Goal: Task Accomplishment & Management: Use online tool/utility

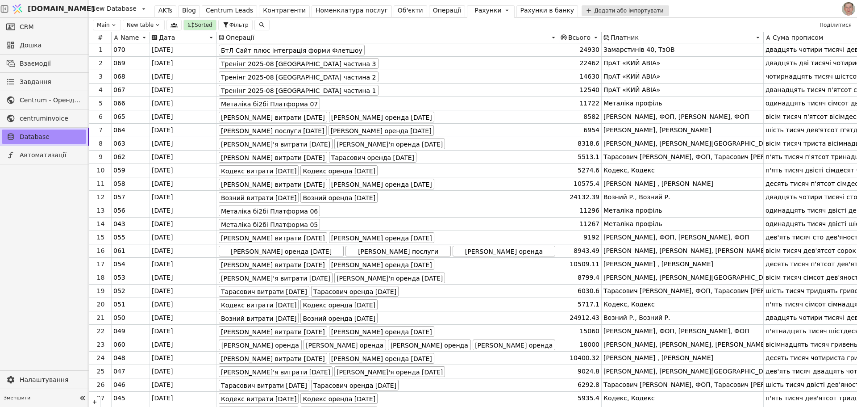
drag, startPoint x: 432, startPoint y: 10, endPoint x: 431, endPoint y: 19, distance: 8.9
click at [433, 10] on div "Операції" at bounding box center [447, 10] width 29 height 9
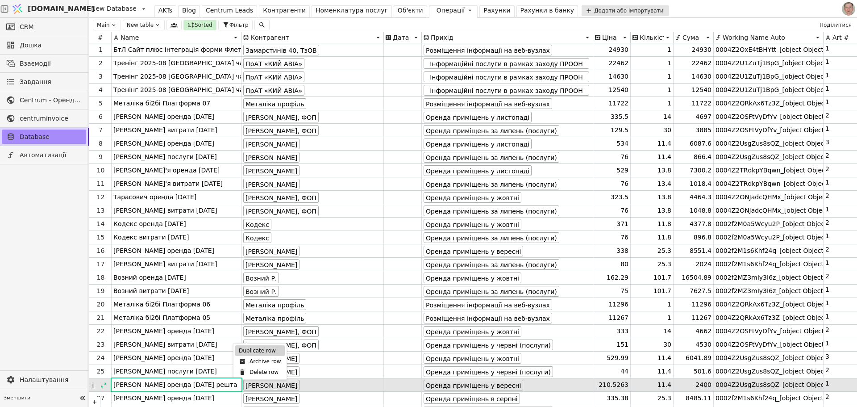
click at [251, 347] on div "Duplicate row" at bounding box center [260, 350] width 50 height 11
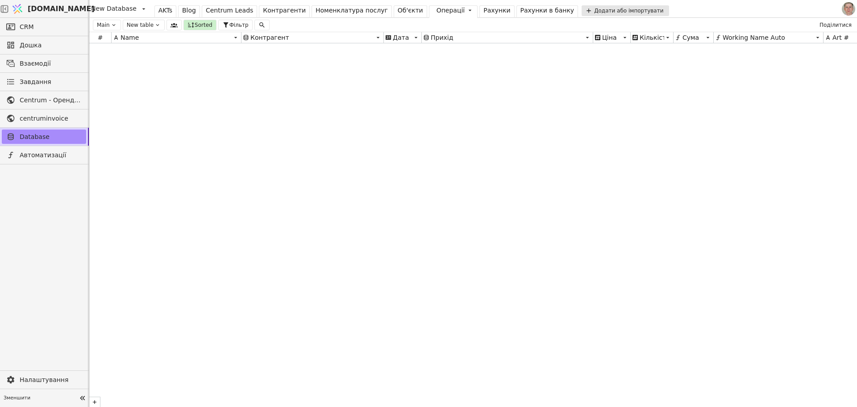
scroll to position [11544, 0]
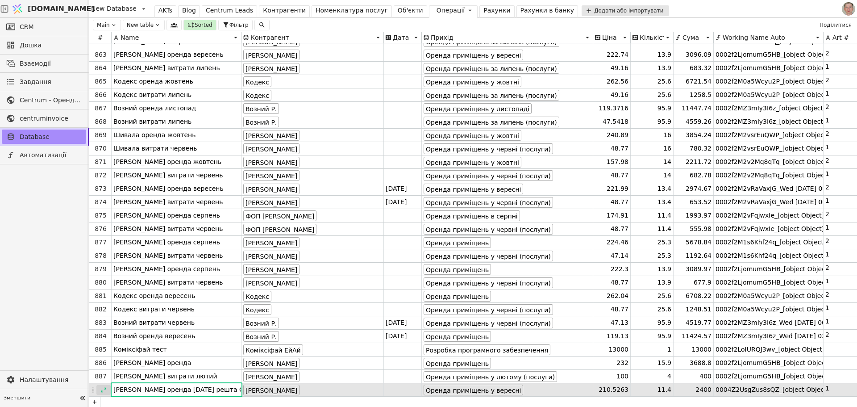
click at [104, 387] on icon at bounding box center [103, 390] width 6 height 6
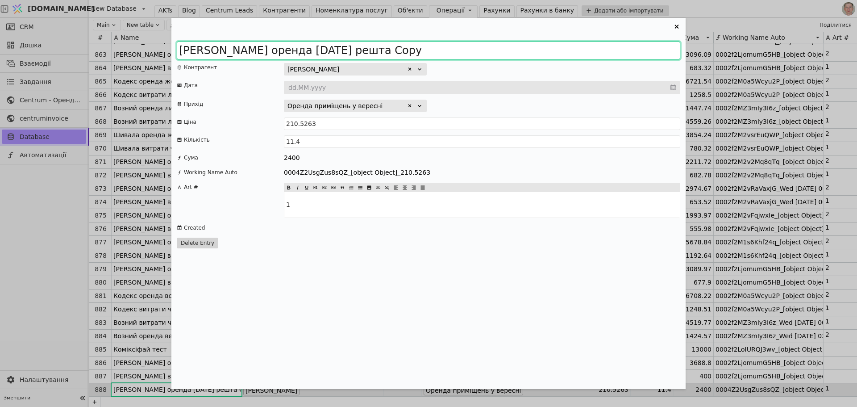
click at [218, 46] on input "[PERSON_NAME] оренда [DATE] решта Copy" at bounding box center [429, 51] width 504 height 18
drag, startPoint x: 271, startPoint y: 50, endPoint x: 401, endPoint y: 46, distance: 130.5
click at [401, 46] on input "Буй оренда [DATE] решта Copy" at bounding box center [429, 51] width 504 height 18
type input "Буй оренда [DATE] частково"
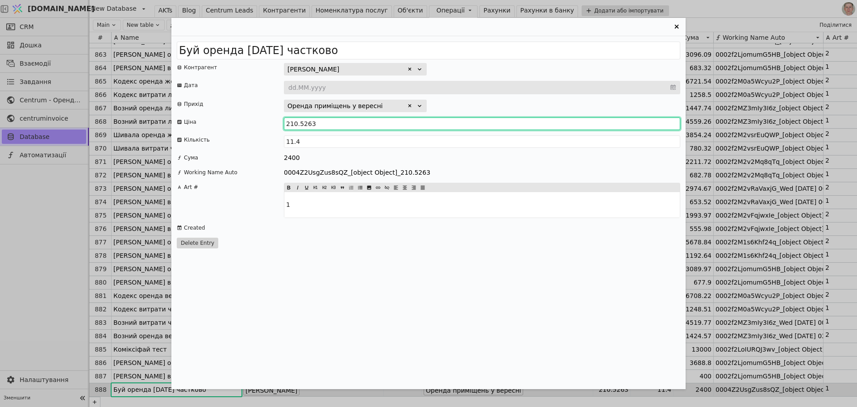
click at [334, 125] on input "210.5263" at bounding box center [482, 123] width 397 height 13
click at [335, 125] on input "210.5263" at bounding box center [482, 123] width 397 height 13
type input "522.2"
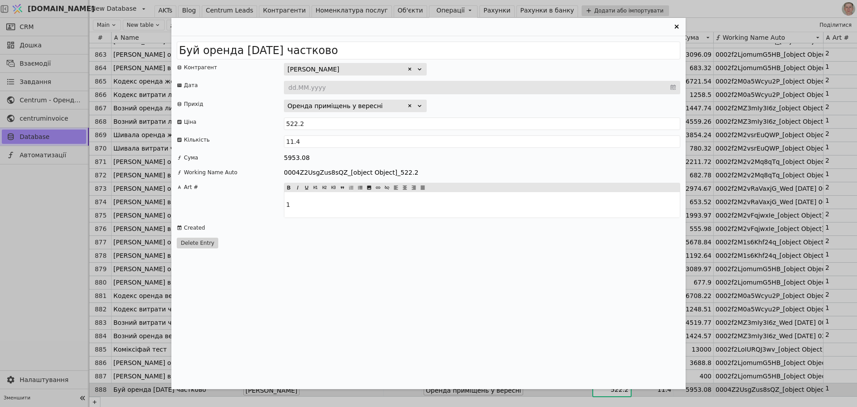
click at [363, 159] on div "5953.08" at bounding box center [482, 157] width 397 height 9
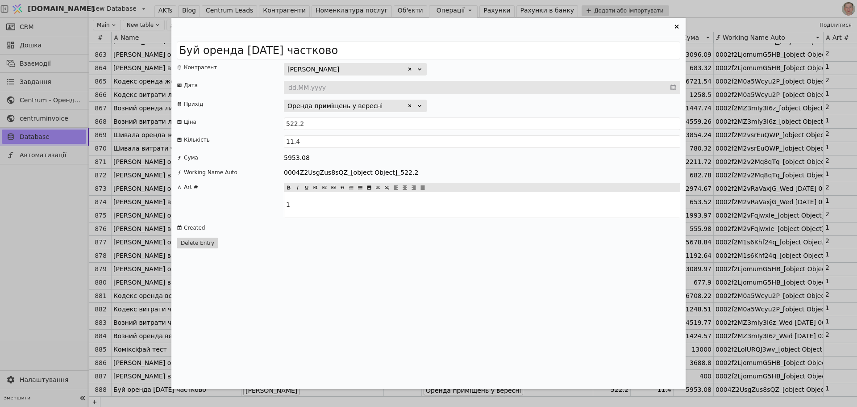
click at [679, 25] on icon "Entry Card" at bounding box center [677, 27] width 4 height 4
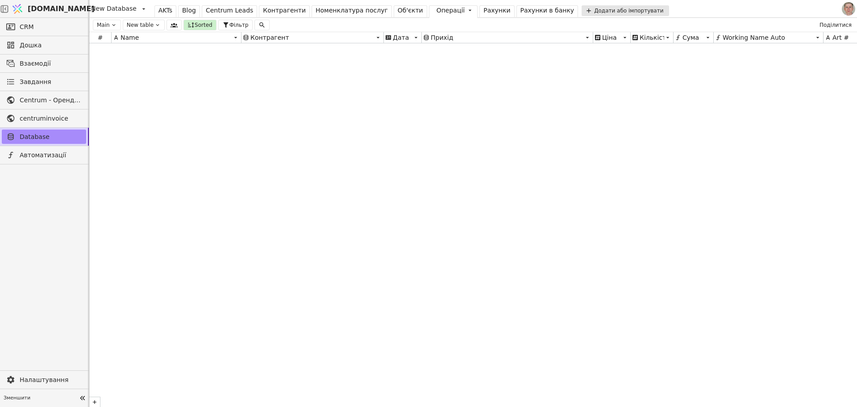
scroll to position [0, 0]
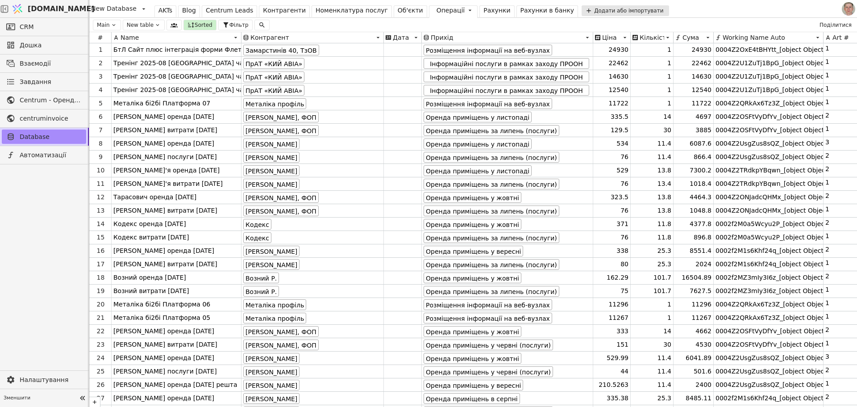
click at [272, 12] on div "Контрагенти" at bounding box center [284, 10] width 43 height 9
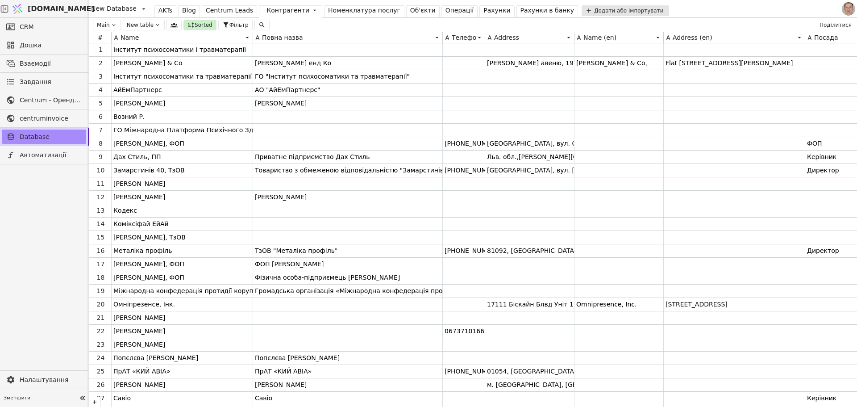
drag, startPoint x: 105, startPoint y: 105, endPoint x: 165, endPoint y: 103, distance: 60.3
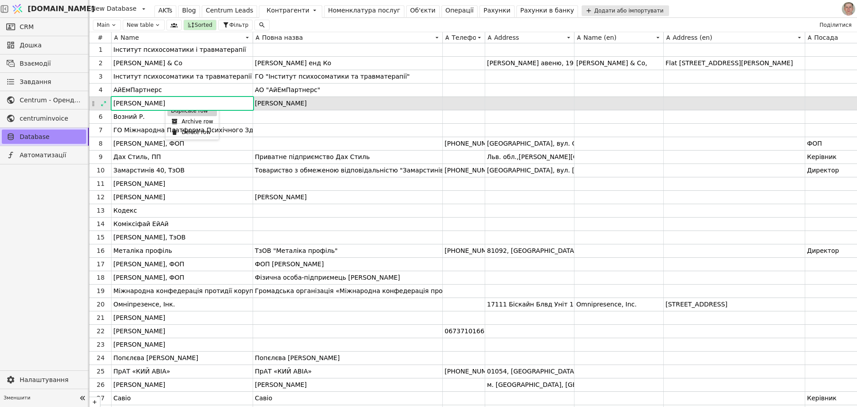
click at [174, 115] on div "Duplicate row" at bounding box center [192, 110] width 50 height 11
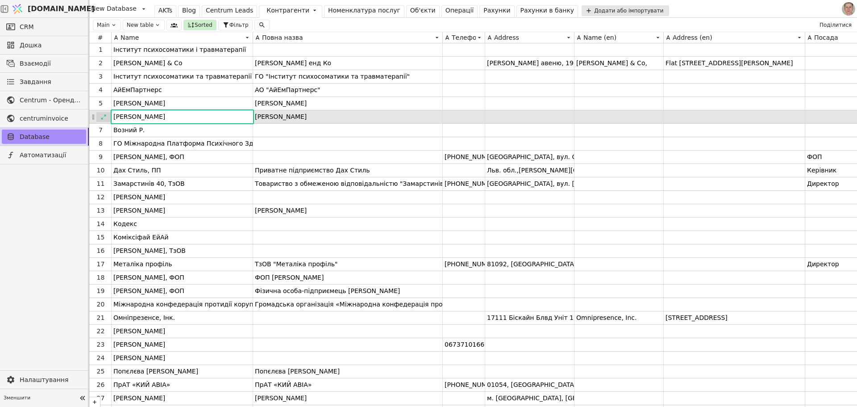
click at [106, 118] on icon at bounding box center [103, 117] width 6 height 6
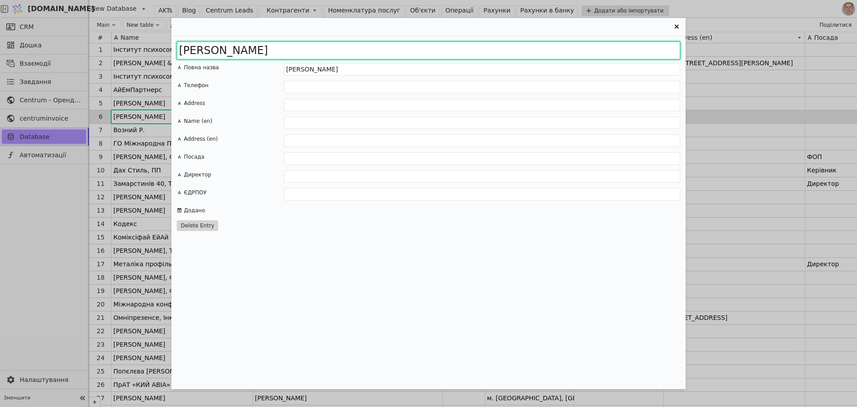
drag, startPoint x: 184, startPoint y: 47, endPoint x: 60, endPoint y: 46, distance: 124.6
click at [60, 46] on div "[PERSON_NAME] назва [PERSON_NAME] Телефон Address Name (en) Address (en) Посада…" at bounding box center [428, 203] width 857 height 407
paste input "уй [PERSON_NAME]"
type input "[PERSON_NAME]"
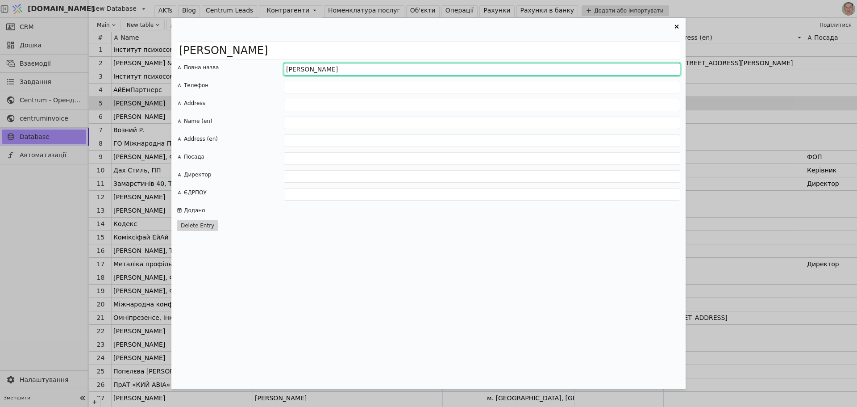
drag, startPoint x: 410, startPoint y: 67, endPoint x: 258, endPoint y: 75, distance: 151.6
click at [258, 75] on div "Повна назва [PERSON_NAME]" at bounding box center [429, 69] width 504 height 13
paste input "уй [PERSON_NAME]"
type input "[PERSON_NAME]"
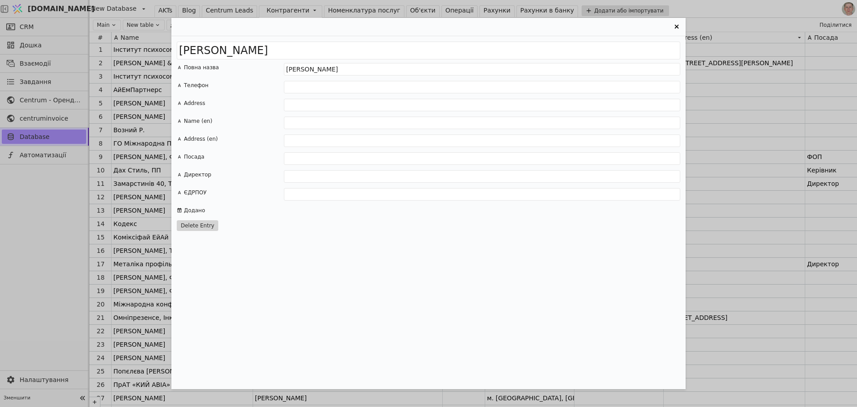
click at [677, 24] on icon "Entry Card" at bounding box center [677, 26] width 11 height 11
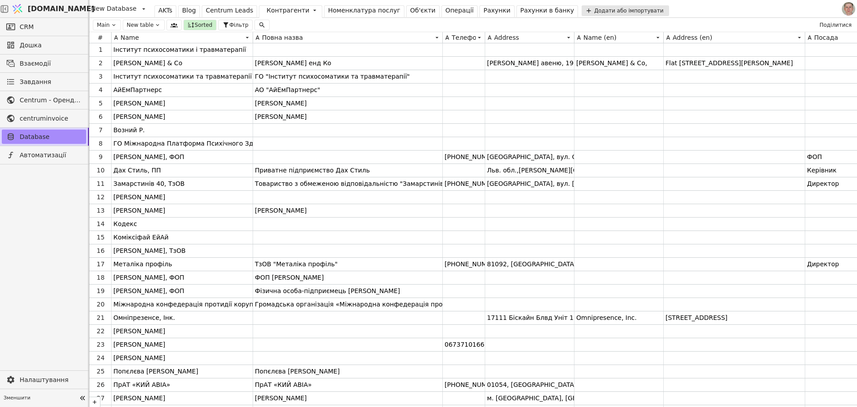
drag, startPoint x: 444, startPoint y: 11, endPoint x: 440, endPoint y: 18, distance: 8.1
click at [446, 11] on div "Операції" at bounding box center [460, 10] width 29 height 9
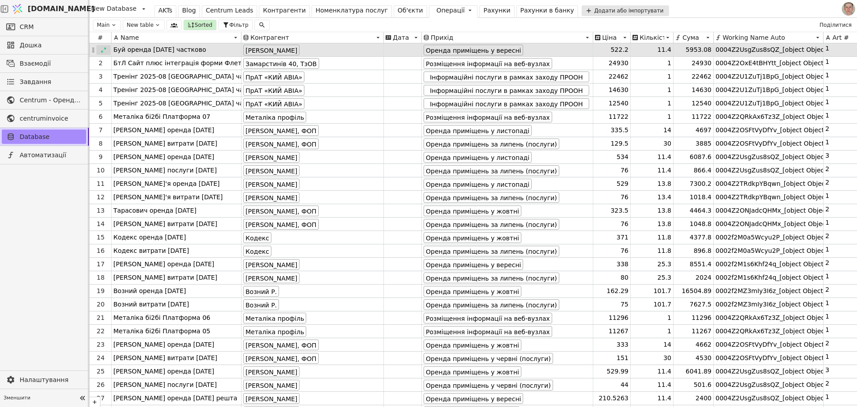
click at [100, 48] on div at bounding box center [103, 50] width 14 height 10
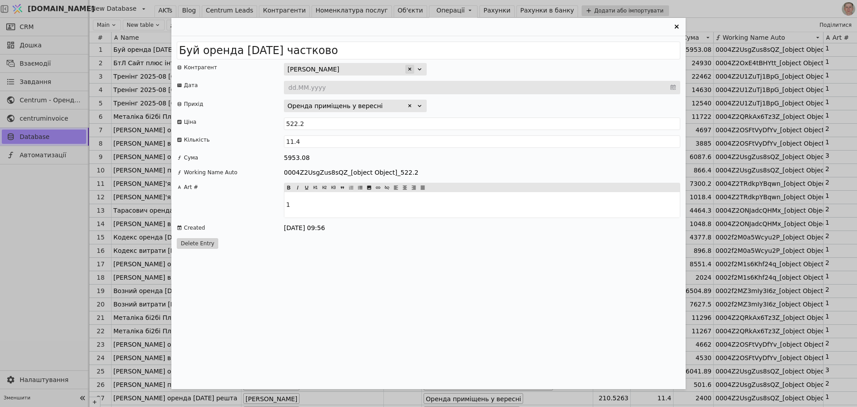
click at [408, 66] on div "Entry Card" at bounding box center [410, 69] width 9 height 9
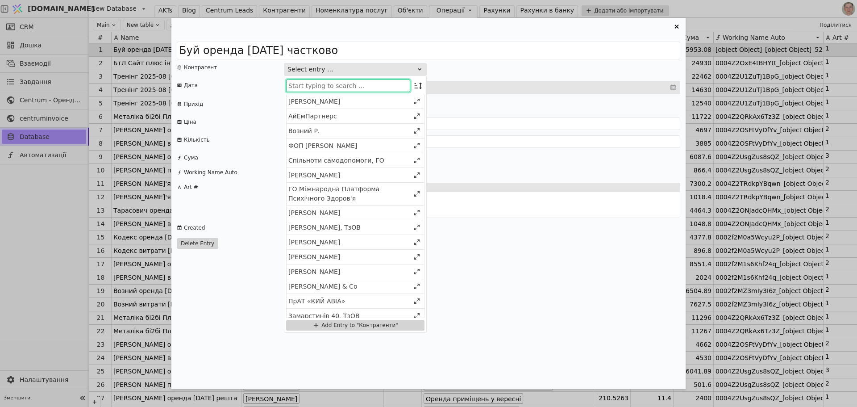
click at [342, 84] on input "Entry Card" at bounding box center [348, 85] width 124 height 13
paste input "[PERSON_NAME]"
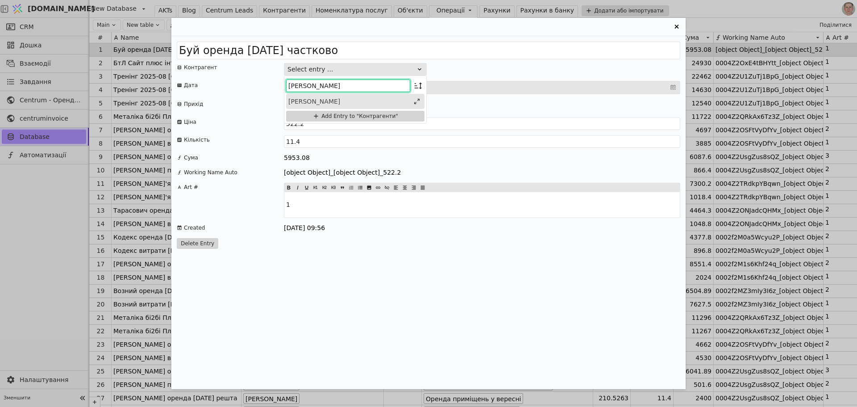
type input "[PERSON_NAME]"
drag, startPoint x: 359, startPoint y: 102, endPoint x: 424, endPoint y: 79, distance: 69.1
click at [359, 101] on div "[PERSON_NAME]" at bounding box center [349, 101] width 121 height 9
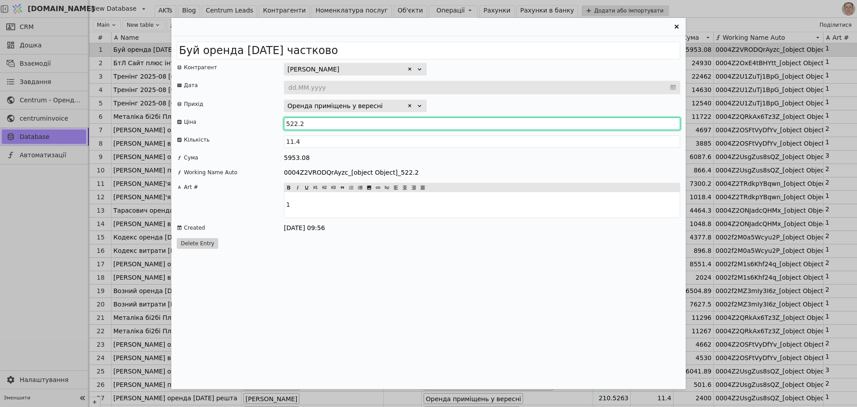
drag, startPoint x: 297, startPoint y: 125, endPoint x: 282, endPoint y: 121, distance: 14.6
click at [282, 121] on div "Ціна 522.2" at bounding box center [429, 123] width 504 height 13
type input "87.2"
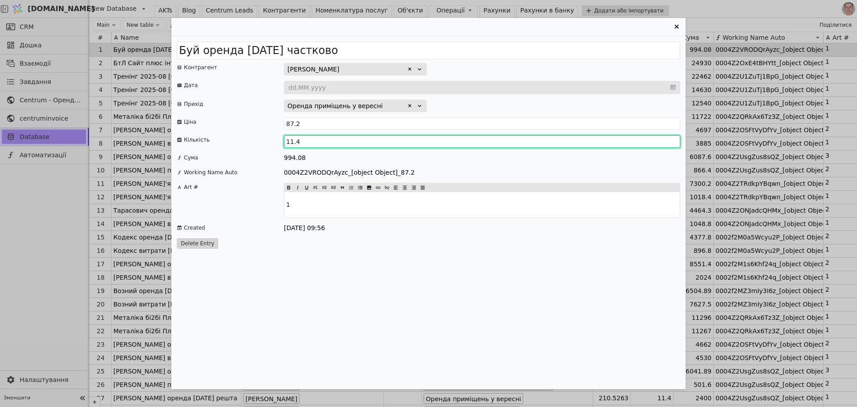
click at [292, 142] on input "11.4" at bounding box center [482, 141] width 397 height 13
click at [297, 140] on input "13.4" at bounding box center [482, 141] width 397 height 13
type input "13.4"
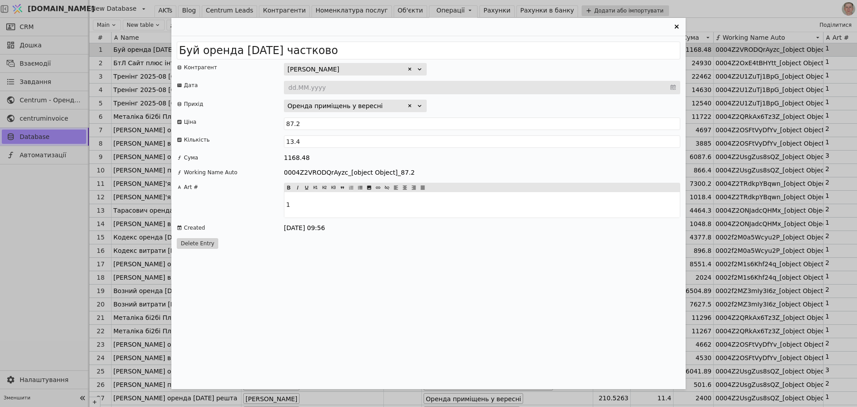
click at [350, 155] on div "1168.48" at bounding box center [482, 157] width 397 height 9
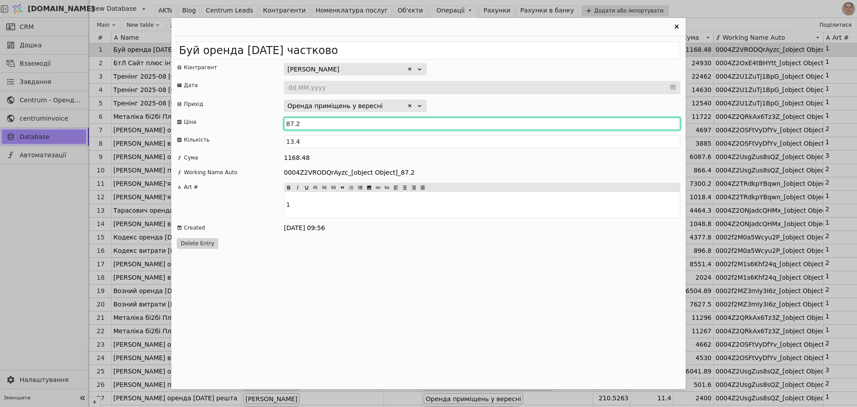
click at [305, 122] on input "87.2" at bounding box center [482, 123] width 397 height 13
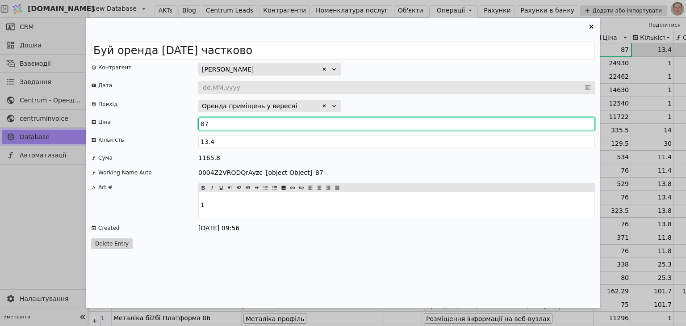
click at [207, 123] on input "87" at bounding box center [396, 123] width 397 height 13
type input "86.94"
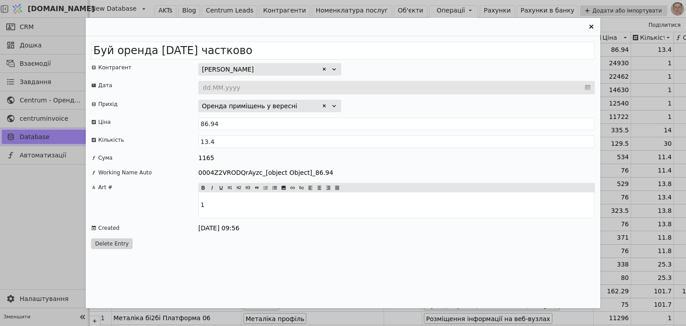
click at [591, 24] on icon "Entry Card" at bounding box center [591, 26] width 11 height 11
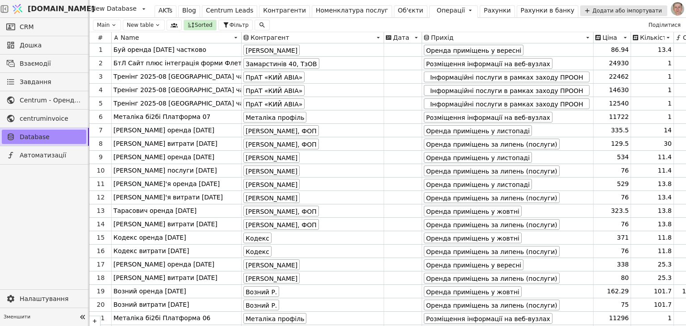
click at [399, 10] on div "Об'єкти" at bounding box center [410, 10] width 25 height 9
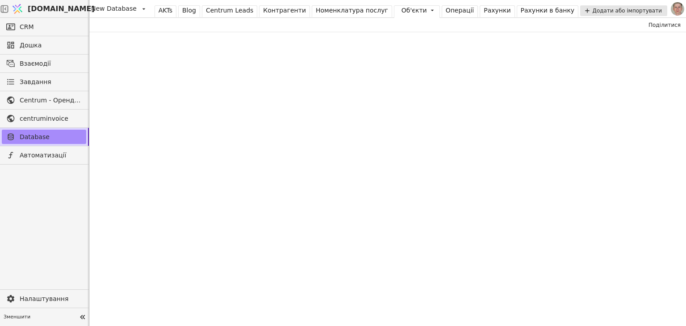
click at [446, 12] on div "Операції" at bounding box center [460, 10] width 29 height 9
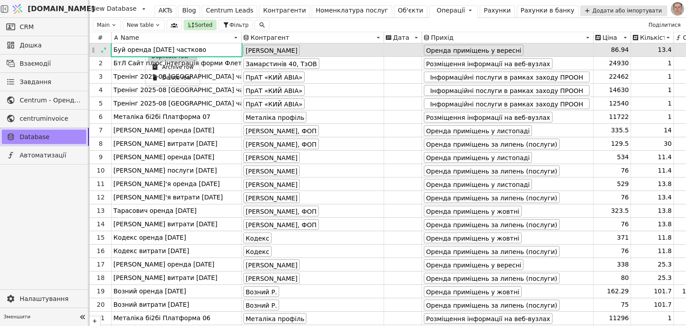
click at [159, 55] on div "Duplicate row" at bounding box center [173, 56] width 50 height 11
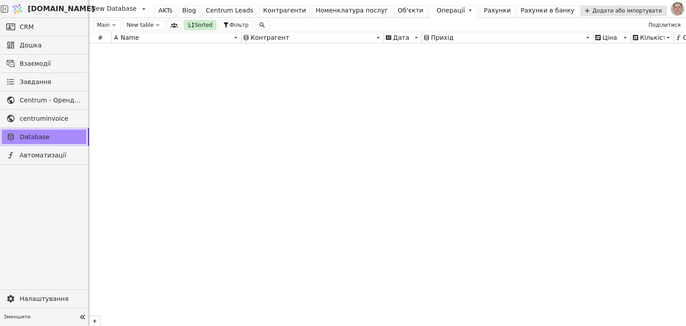
scroll to position [11638, 0]
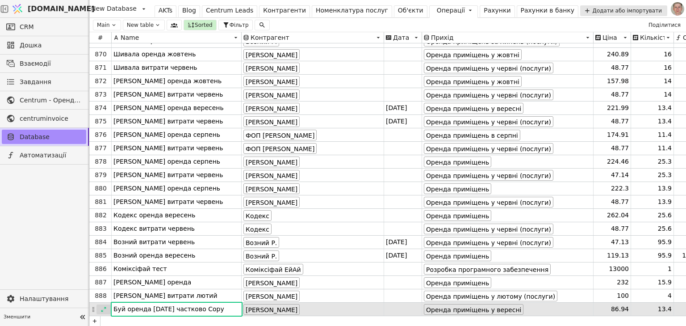
click at [103, 309] on icon at bounding box center [103, 309] width 6 height 6
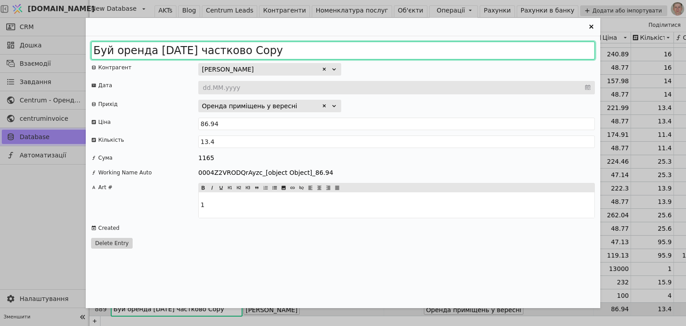
drag, startPoint x: 186, startPoint y: 49, endPoint x: 356, endPoint y: 44, distance: 169.8
click at [356, 44] on input "Буй оренда [DATE] частково Copy" at bounding box center [343, 51] width 504 height 18
type input "Буй оренда [DATE]"
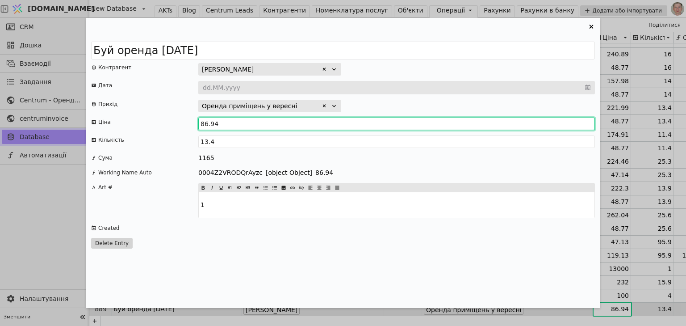
drag, startPoint x: 207, startPoint y: 125, endPoint x: 196, endPoint y: 122, distance: 11.4
click at [196, 122] on div "Ціна 86.94" at bounding box center [343, 123] width 504 height 13
drag, startPoint x: 215, startPoint y: 122, endPoint x: 229, endPoint y: 125, distance: 13.8
click at [227, 124] on input "522.94" at bounding box center [396, 123] width 397 height 13
type input "522.388"
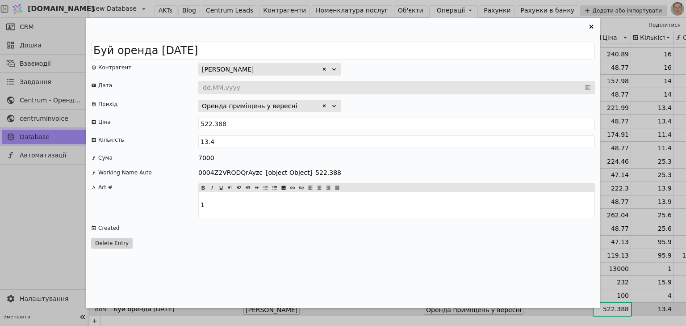
click at [589, 25] on icon "Entry Card" at bounding box center [591, 26] width 11 height 11
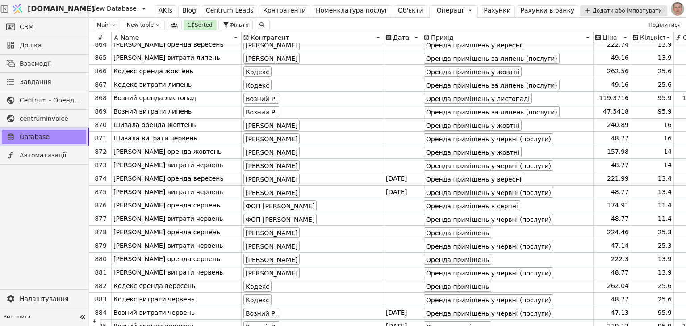
scroll to position [11567, 0]
click at [400, 8] on div "Об'єкти" at bounding box center [410, 10] width 25 height 9
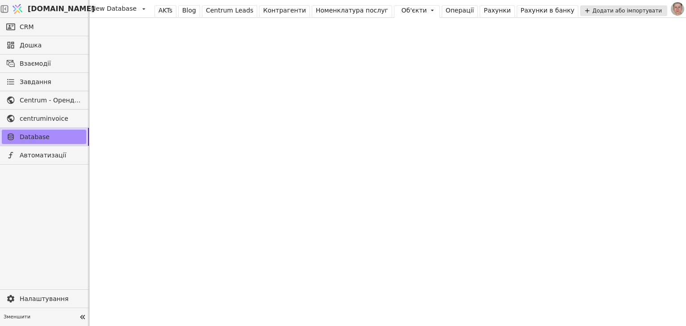
click at [446, 9] on div "Операції" at bounding box center [460, 10] width 29 height 9
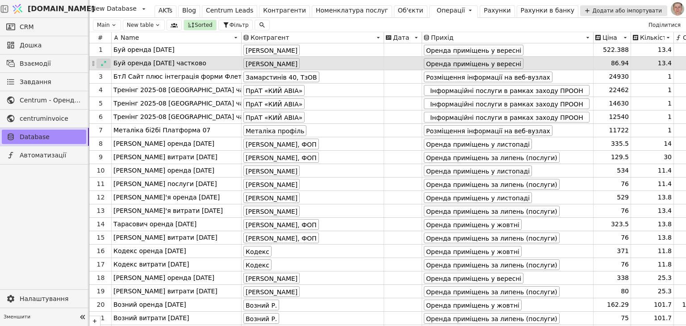
click at [103, 64] on icon at bounding box center [103, 63] width 6 height 6
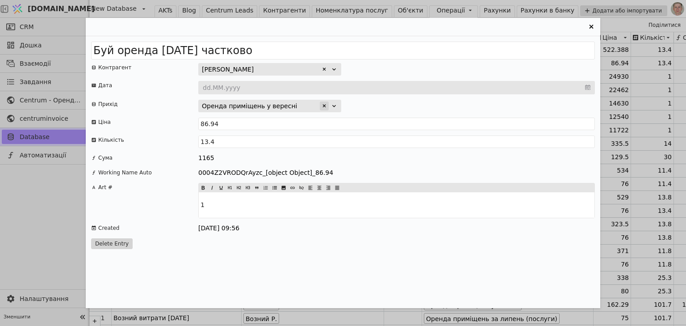
click at [324, 105] on icon "Entry Card" at bounding box center [324, 105] width 3 height 3
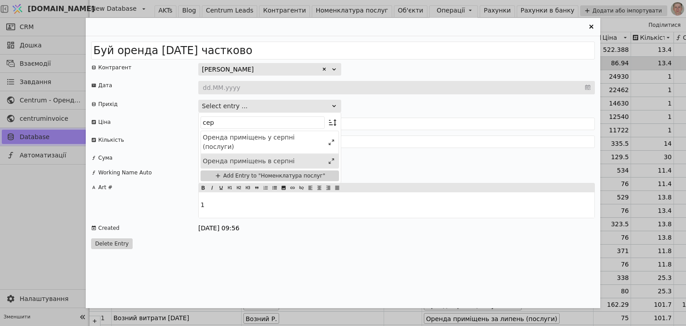
type input "сер"
click at [280, 156] on div "Оренда приміщень в серпні" at bounding box center [263, 160] width 121 height 9
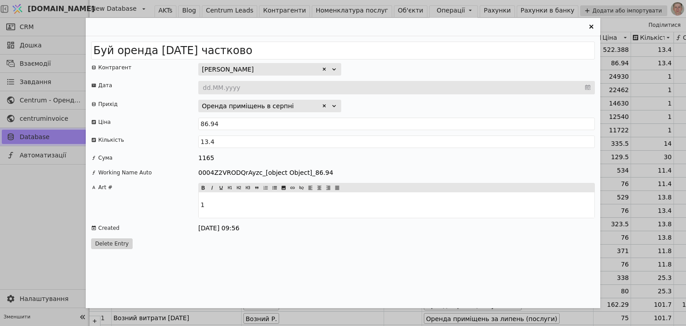
drag, startPoint x: 591, startPoint y: 25, endPoint x: 590, endPoint y: 38, distance: 13.5
click at [591, 25] on icon "Entry Card" at bounding box center [591, 26] width 11 height 11
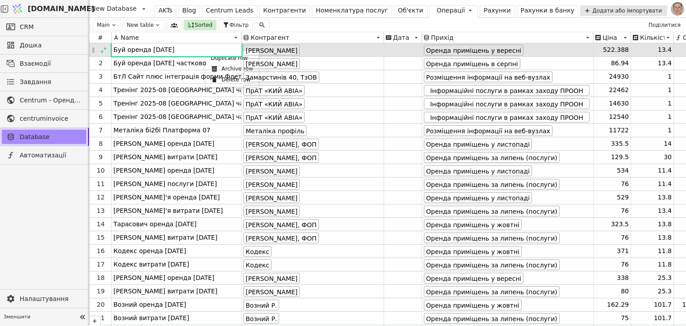
click at [213, 57] on div "Duplicate row" at bounding box center [232, 58] width 50 height 11
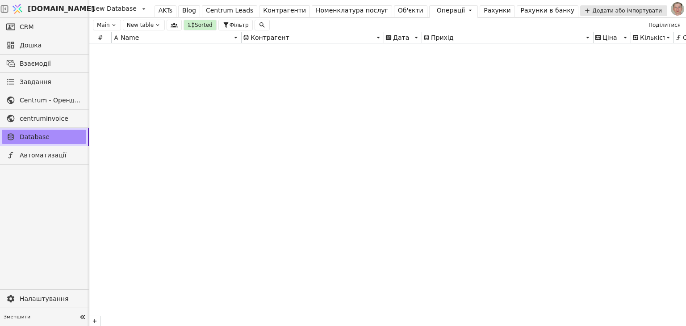
scroll to position [11652, 0]
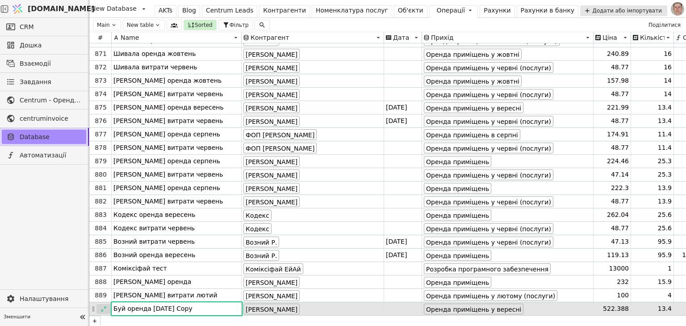
click at [103, 307] on icon at bounding box center [103, 308] width 6 height 6
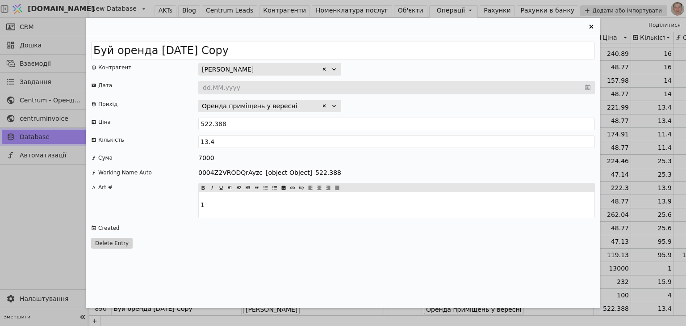
drag, startPoint x: 325, startPoint y: 104, endPoint x: 307, endPoint y: 109, distance: 18.1
click at [325, 104] on icon "Entry Card" at bounding box center [324, 105] width 5 height 5
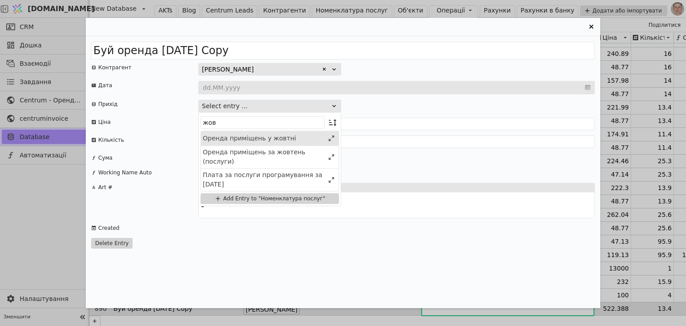
type input "жов"
click at [304, 142] on div "Оренда приміщень у жовтні" at bounding box center [263, 138] width 121 height 9
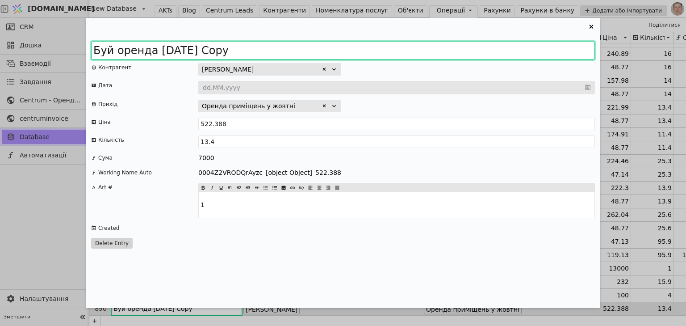
drag, startPoint x: 188, startPoint y: 50, endPoint x: 328, endPoint y: 53, distance: 140.3
click at [325, 55] on input "Буй оренда [DATE] Copy" at bounding box center [343, 51] width 504 height 18
type input "Буй оренда [DATE]"
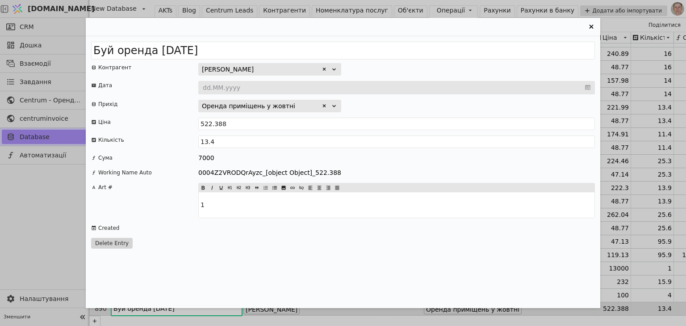
click at [590, 24] on icon "Entry Card" at bounding box center [591, 26] width 11 height 11
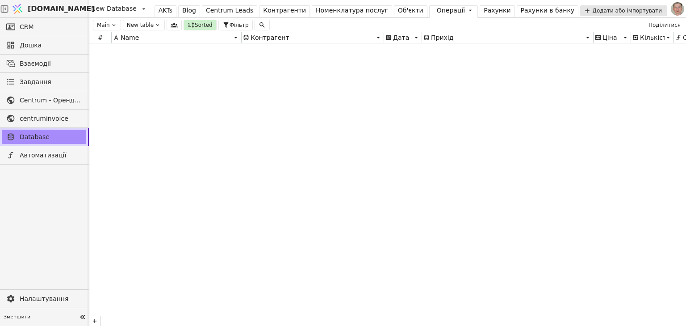
scroll to position [0, 0]
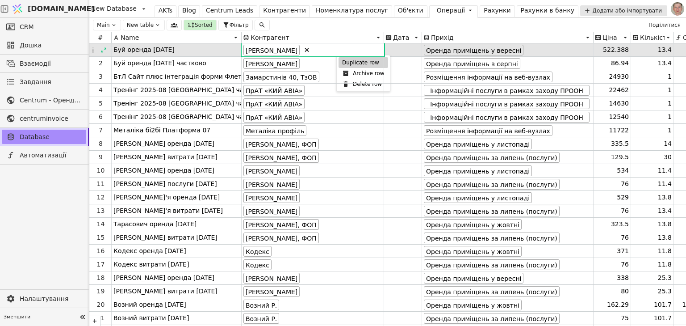
click at [351, 64] on div "Duplicate row" at bounding box center [364, 62] width 50 height 11
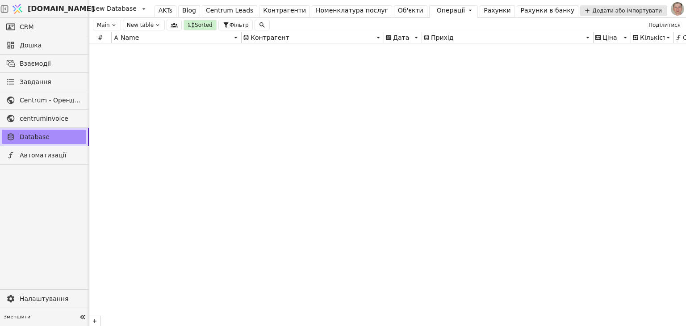
scroll to position [11665, 0]
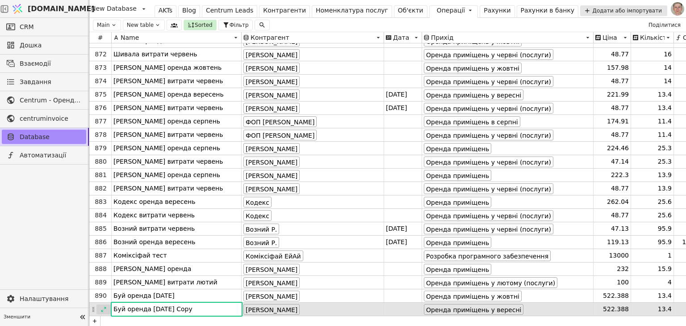
click at [105, 308] on icon at bounding box center [103, 309] width 6 height 6
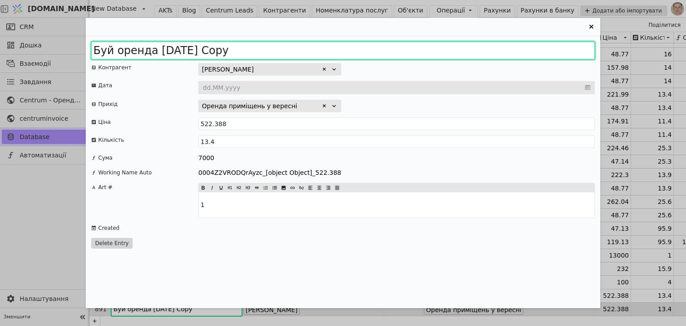
drag, startPoint x: 188, startPoint y: 50, endPoint x: 322, endPoint y: 45, distance: 134.1
click at [322, 45] on input "Буй оренда [DATE] Copy" at bounding box center [343, 51] width 504 height 18
type input "Буй оренда [DATE] частково"
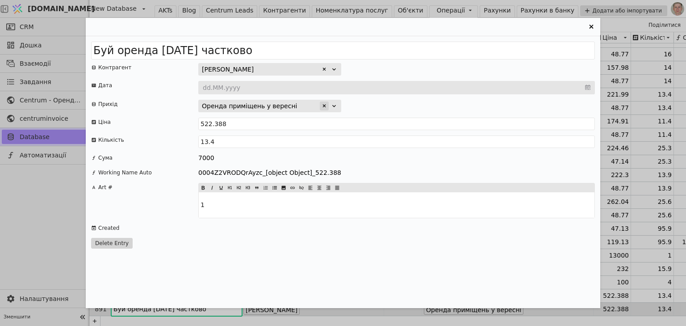
click at [322, 104] on icon "Entry Card" at bounding box center [324, 105] width 5 height 5
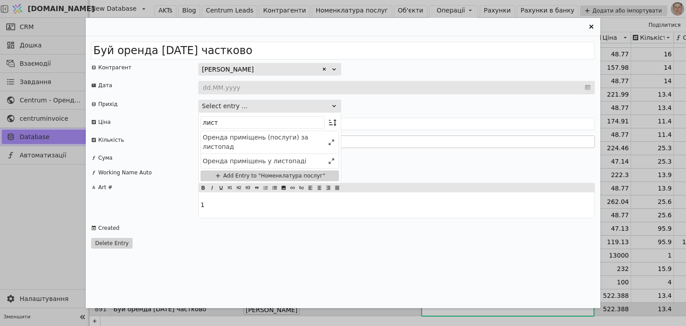
type input "лист"
click at [289, 159] on div "Оренда приміщень у листопаді" at bounding box center [263, 160] width 121 height 9
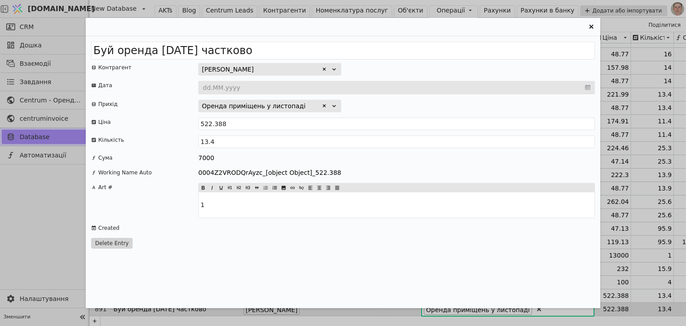
click at [591, 25] on icon "Entry Card" at bounding box center [591, 26] width 11 height 11
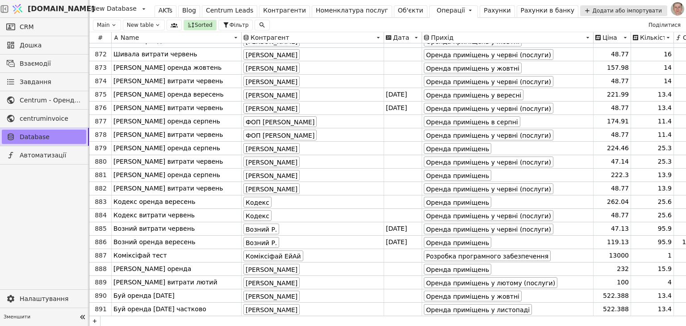
click at [406, 11] on div "Об'єкти" at bounding box center [410, 10] width 25 height 9
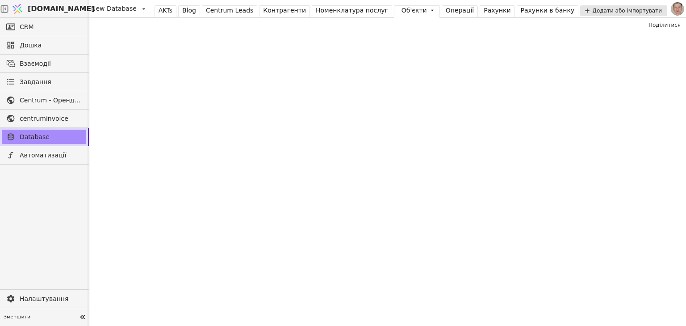
click at [446, 13] on div "Операції" at bounding box center [460, 10] width 29 height 9
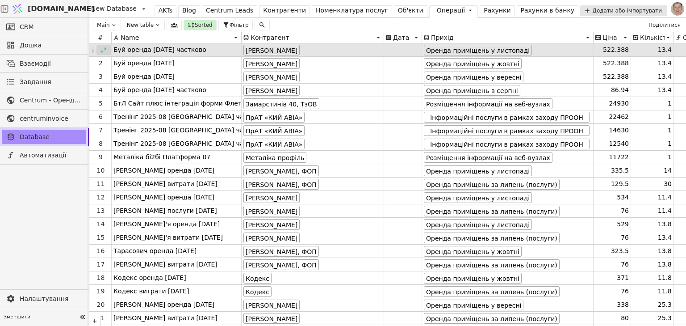
click at [102, 48] on icon at bounding box center [103, 50] width 6 height 6
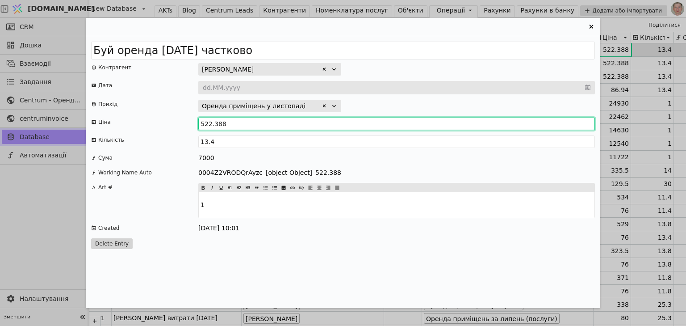
drag, startPoint x: 211, startPoint y: 124, endPoint x: 188, endPoint y: 105, distance: 28.9
click at [197, 121] on div "Ціна 522.388" at bounding box center [343, 123] width 504 height 13
drag, startPoint x: 213, startPoint y: 125, endPoint x: 232, endPoint y: 123, distance: 18.8
click at [230, 125] on input "435.388" at bounding box center [396, 123] width 397 height 13
drag, startPoint x: 234, startPoint y: 123, endPoint x: 239, endPoint y: 122, distance: 5.4
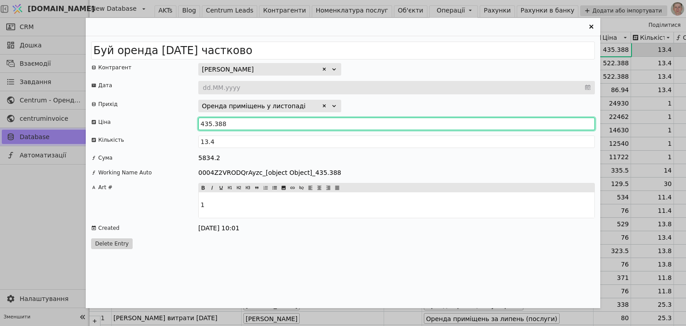
click at [235, 123] on input "435.388" at bounding box center [396, 123] width 397 height 13
click at [229, 124] on input "435.388" at bounding box center [396, 123] width 397 height 13
type input "435.4477"
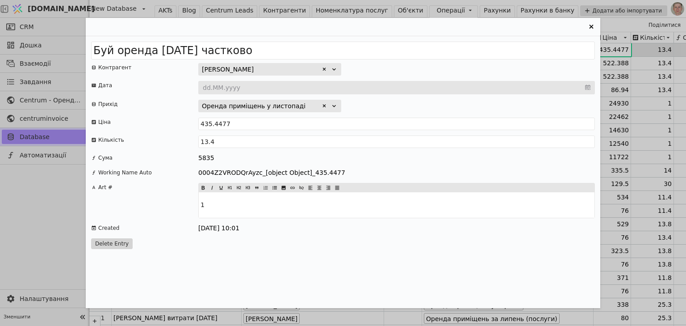
click at [590, 27] on icon "Entry Card" at bounding box center [591, 27] width 4 height 4
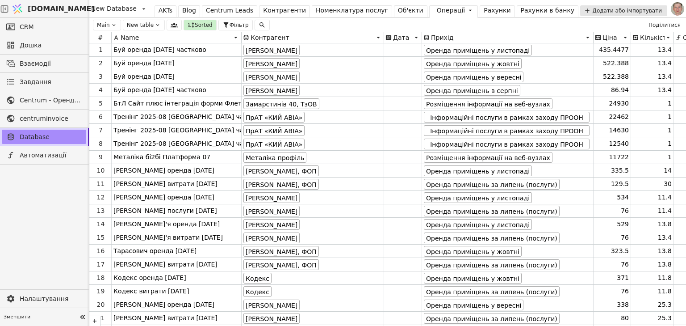
click at [484, 10] on div "Рахунки" at bounding box center [497, 10] width 27 height 9
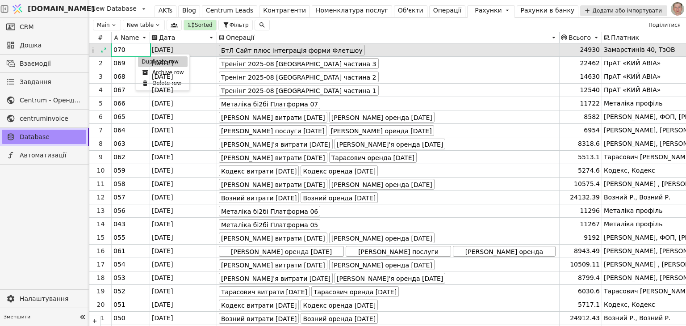
click at [140, 63] on div "Duplicate row" at bounding box center [163, 61] width 50 height 11
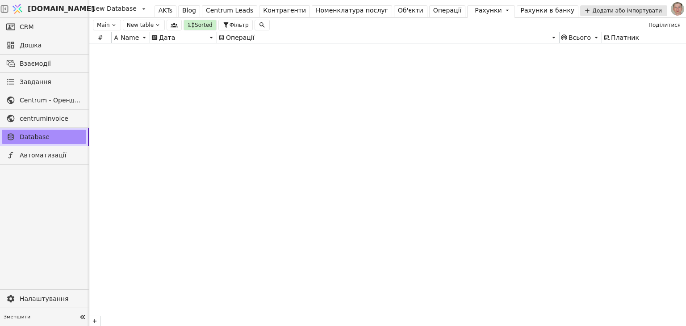
scroll to position [6199, 0]
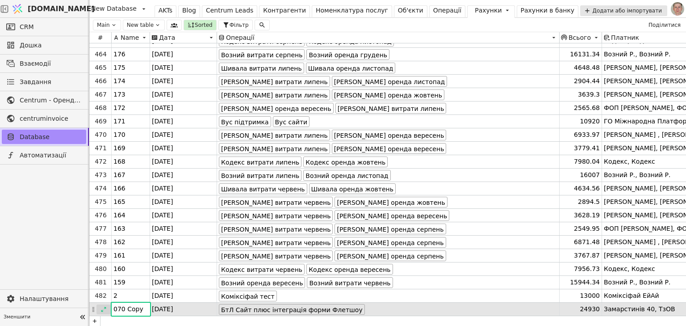
click at [104, 308] on icon at bounding box center [103, 309] width 6 height 6
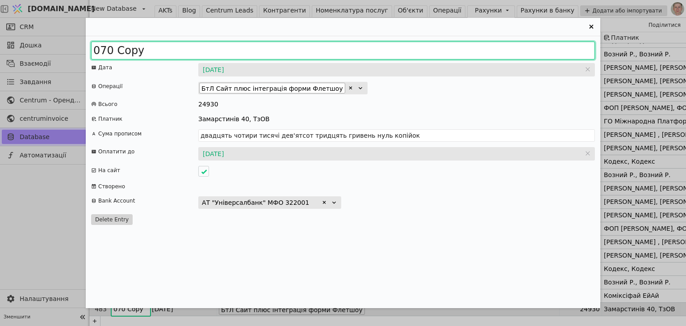
drag, startPoint x: 108, startPoint y: 50, endPoint x: 180, endPoint y: 50, distance: 71.5
click at [180, 50] on input "070 Copy" at bounding box center [343, 51] width 504 height 18
type input "071"
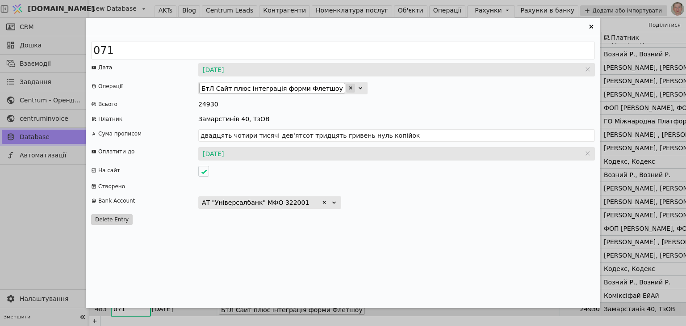
click at [349, 88] on icon "Entry Card" at bounding box center [350, 87] width 3 height 3
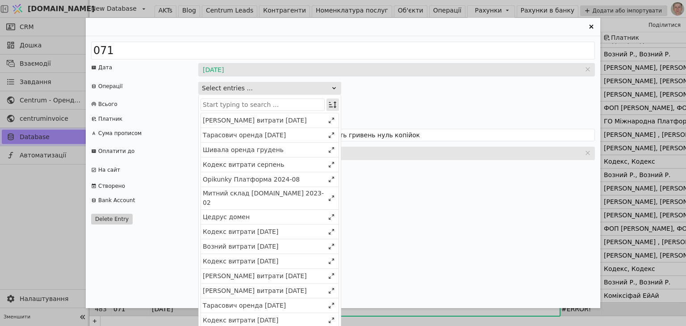
click at [332, 104] on icon "Entry Card" at bounding box center [332, 104] width 9 height 9
click at [318, 119] on div "Select" at bounding box center [287, 121] width 77 height 13
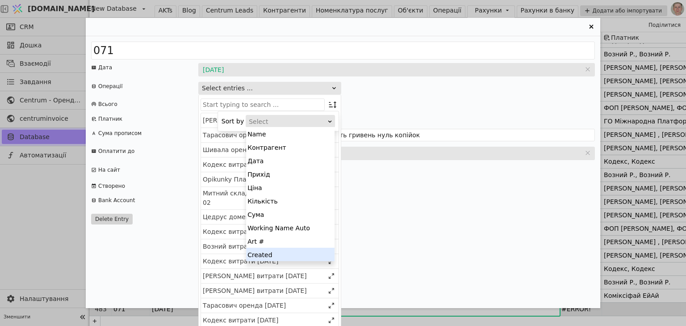
click at [302, 255] on div "Created" at bounding box center [290, 253] width 88 height 13
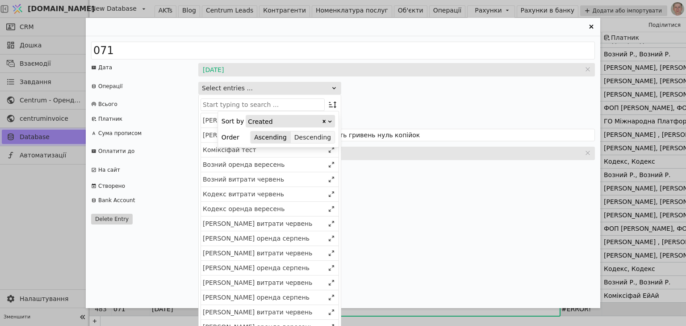
click at [318, 138] on button "Descending" at bounding box center [313, 137] width 44 height 13
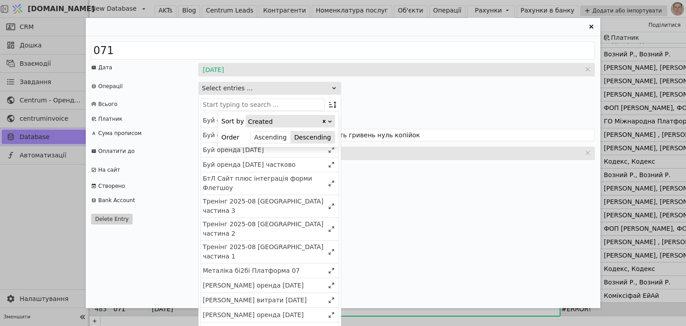
click at [382, 96] on div "071 Дата [DATE] [DATE] Операції Select entries ... Sort by Created Order Ascend…" at bounding box center [343, 172] width 514 height 272
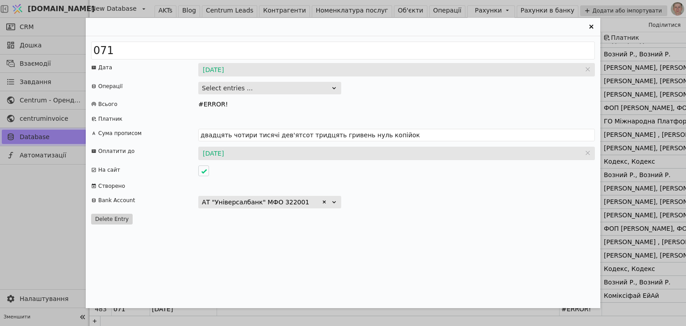
click at [319, 88] on button "Select entries ..." at bounding box center [269, 88] width 143 height 13
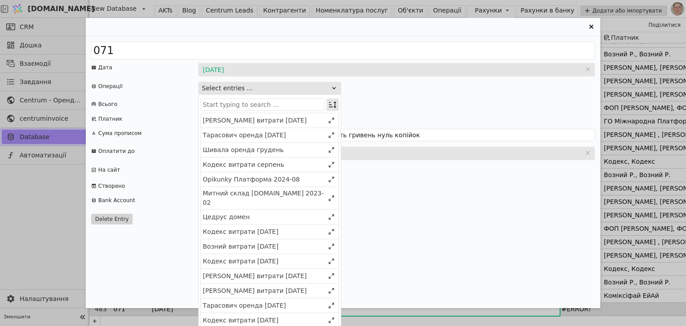
click at [331, 105] on icon "Entry Card" at bounding box center [333, 104] width 8 height 7
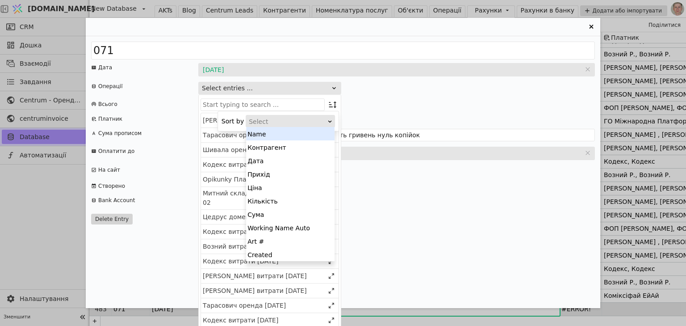
click at [328, 119] on icon "Entry Card" at bounding box center [330, 121] width 6 height 6
drag, startPoint x: 271, startPoint y: 258, endPoint x: 291, endPoint y: 209, distance: 52.9
click at [271, 257] on div "Created" at bounding box center [290, 253] width 88 height 13
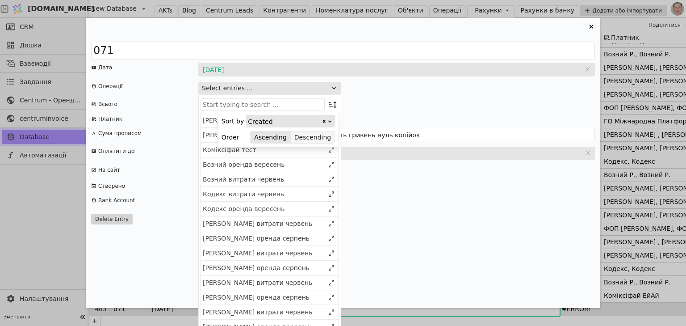
click at [315, 136] on button "Descending" at bounding box center [313, 137] width 44 height 13
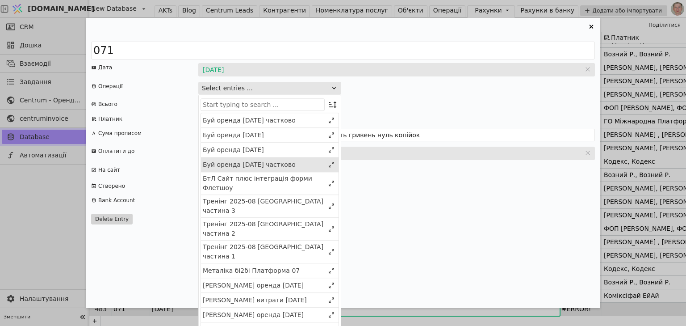
click at [226, 165] on div "Буй оренда [DATE] частково" at bounding box center [263, 164] width 121 height 9
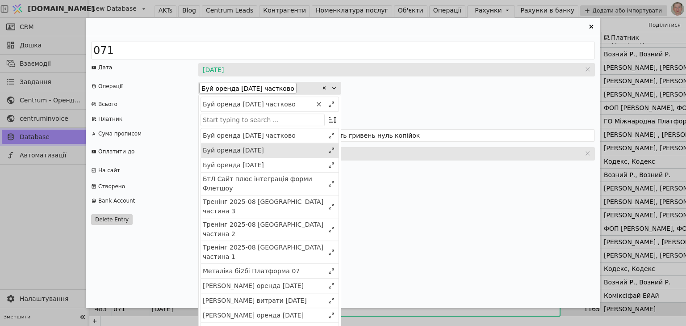
click at [228, 149] on div "Буй оренда [DATE]" at bounding box center [263, 150] width 121 height 9
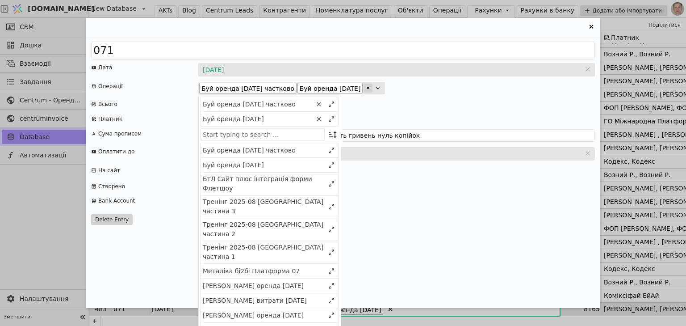
click at [370, 87] on icon "Entry Card" at bounding box center [368, 87] width 3 height 3
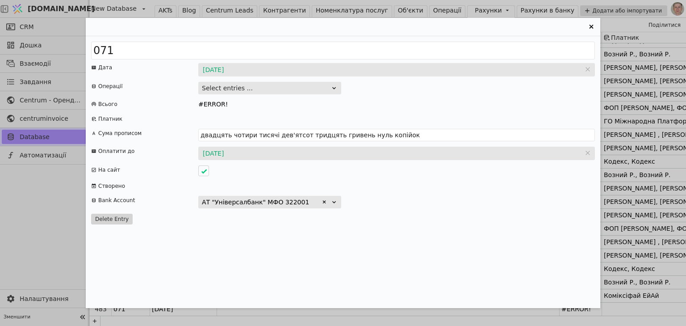
click at [332, 87] on icon "Entry Card" at bounding box center [333, 87] width 7 height 7
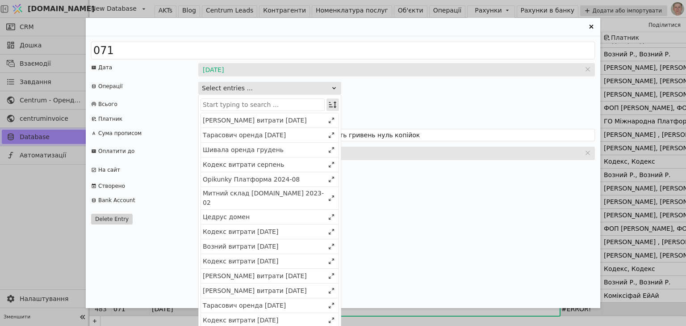
click at [333, 102] on icon "Entry Card" at bounding box center [332, 104] width 9 height 9
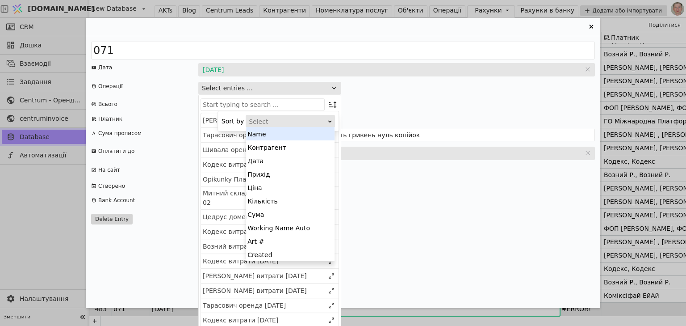
click at [313, 115] on div "Select" at bounding box center [287, 121] width 77 height 13
click at [299, 251] on div "Created" at bounding box center [290, 253] width 88 height 13
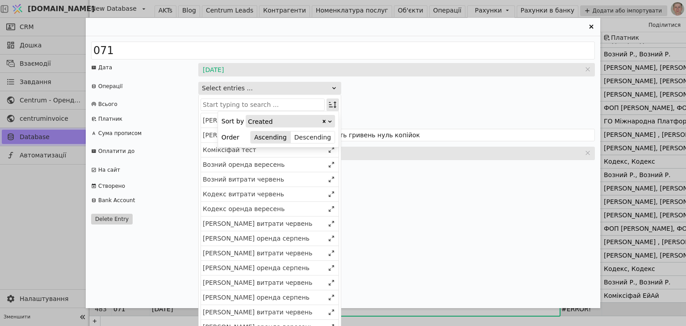
drag, startPoint x: 320, startPoint y: 139, endPoint x: 330, endPoint y: 109, distance: 31.5
click at [320, 138] on button "Descending" at bounding box center [313, 137] width 44 height 13
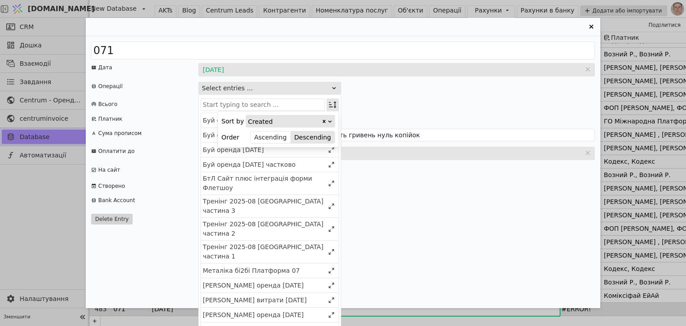
click at [332, 103] on icon "Entry Card" at bounding box center [332, 104] width 9 height 9
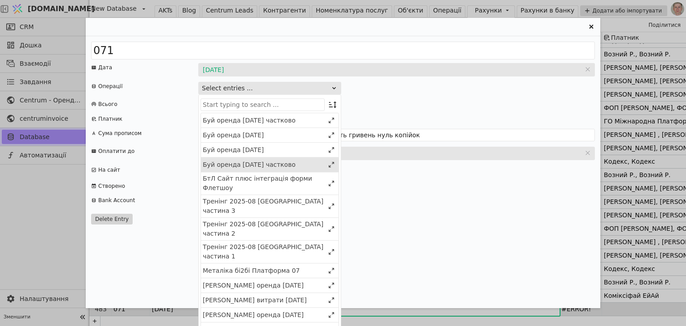
click at [265, 166] on div "Буй оренда [DATE] частково" at bounding box center [263, 164] width 121 height 9
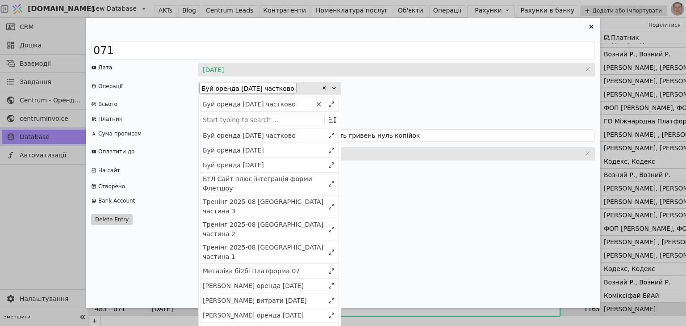
click at [265, 166] on div "Буй оренда [DATE]" at bounding box center [263, 164] width 121 height 9
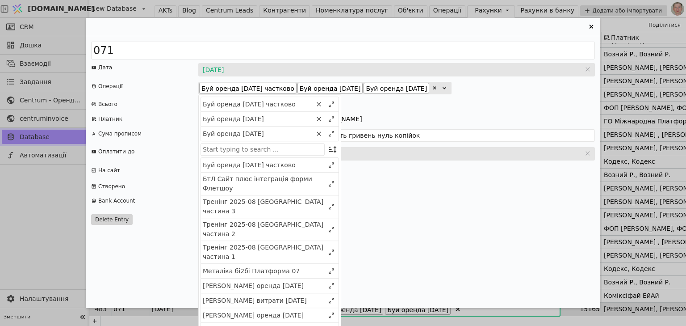
click at [265, 166] on div "Буй оренда [DATE] частково" at bounding box center [263, 164] width 121 height 9
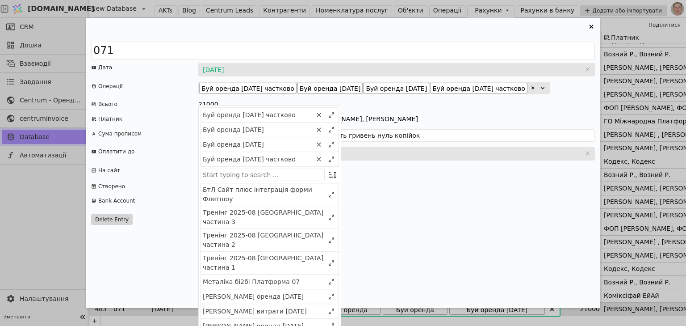
click at [461, 109] on div "21000" at bounding box center [396, 104] width 397 height 9
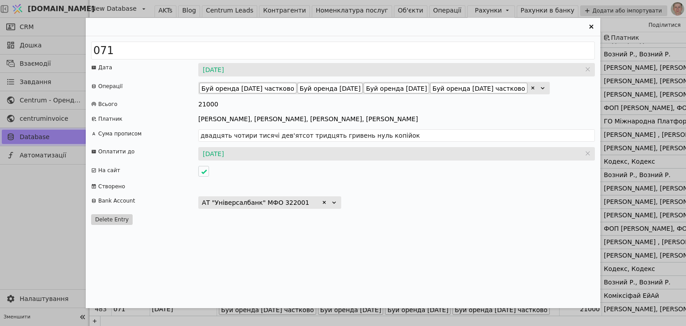
click at [221, 67] on input "[DATE]" at bounding box center [396, 69] width 397 height 13
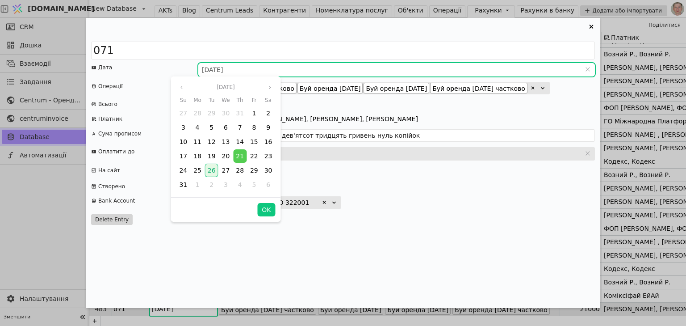
click at [209, 170] on span "26" at bounding box center [212, 170] width 8 height 7
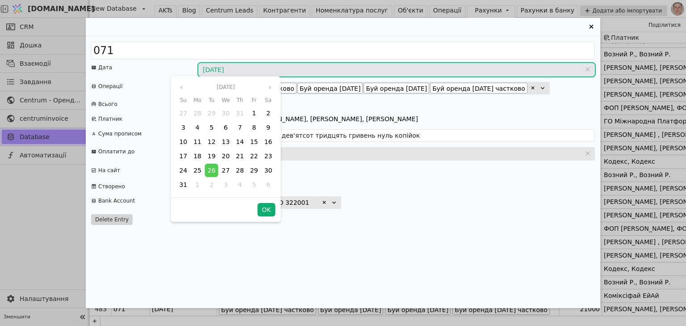
click at [266, 207] on button "OK" at bounding box center [266, 209] width 18 height 13
type input "[DATE]"
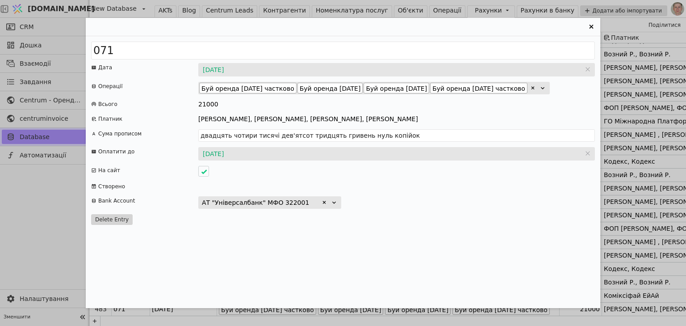
click at [211, 160] on input "[DATE]" at bounding box center [396, 153] width 397 height 13
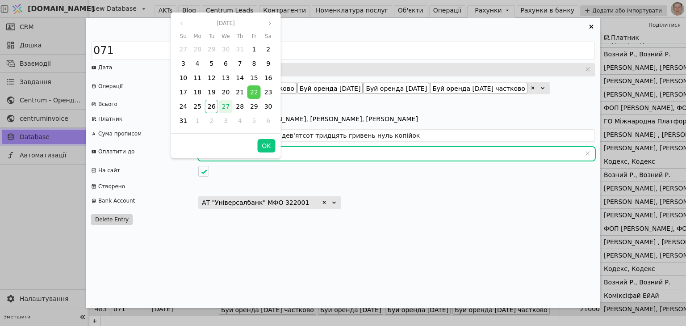
click at [228, 104] on span "27" at bounding box center [226, 106] width 8 height 7
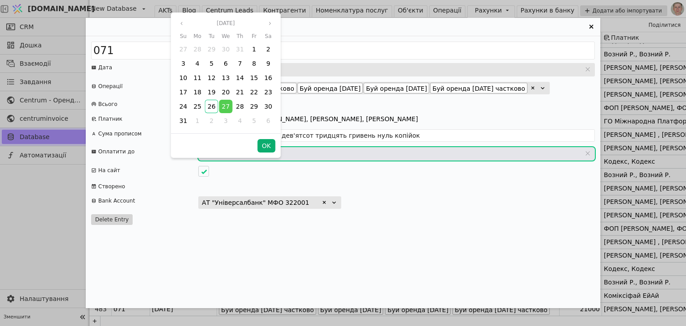
click at [263, 142] on button "OK" at bounding box center [266, 145] width 18 height 13
type input "[DATE]"
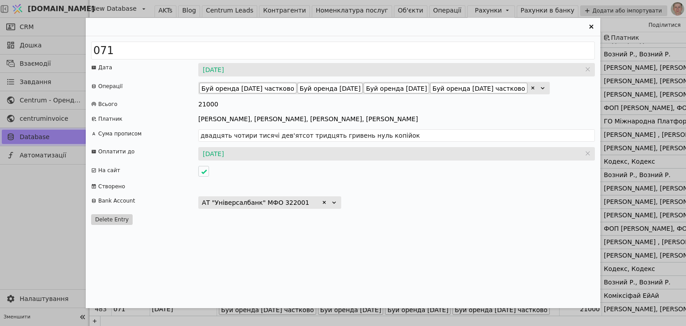
click at [388, 176] on div "Entry Card" at bounding box center [396, 171] width 397 height 11
click at [590, 25] on icon "Entry Card" at bounding box center [591, 27] width 4 height 4
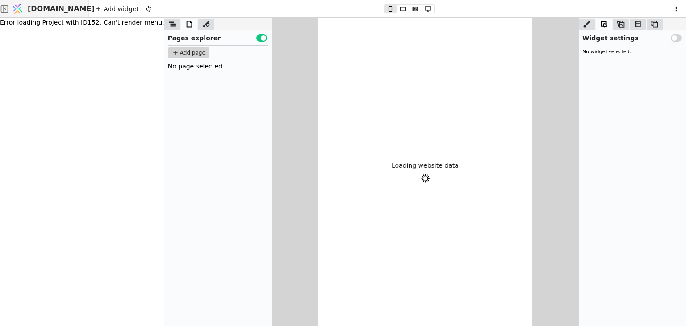
click at [58, 10] on span "[DOMAIN_NAME]" at bounding box center [61, 9] width 67 height 11
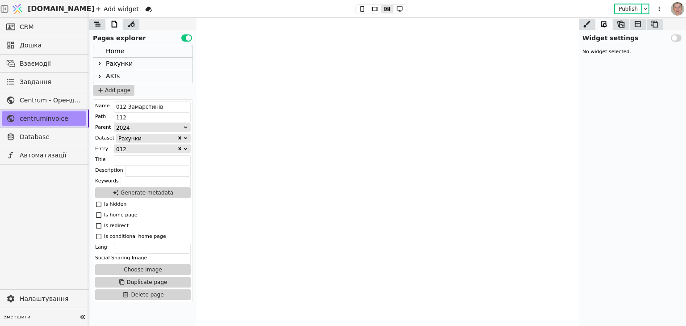
click at [82, 319] on icon at bounding box center [82, 316] width 13 height 13
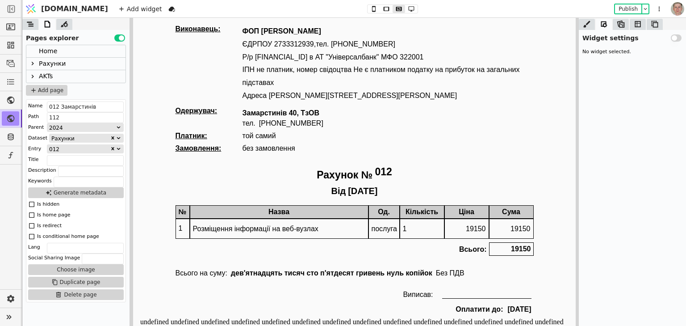
click at [33, 64] on icon at bounding box center [33, 64] width 2 height 4
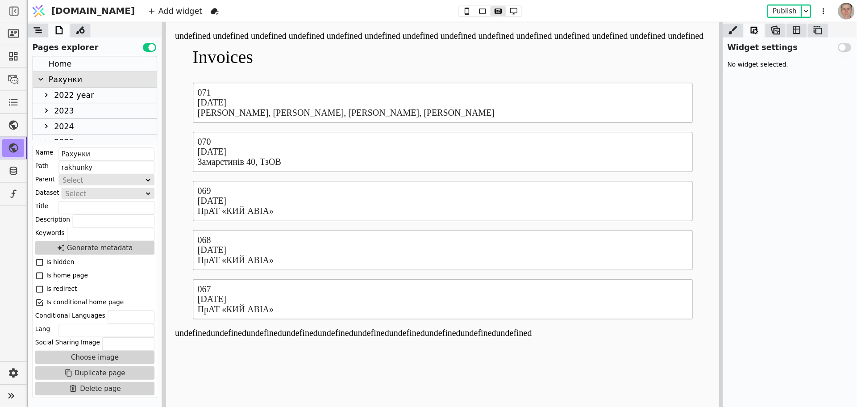
scroll to position [233, 0]
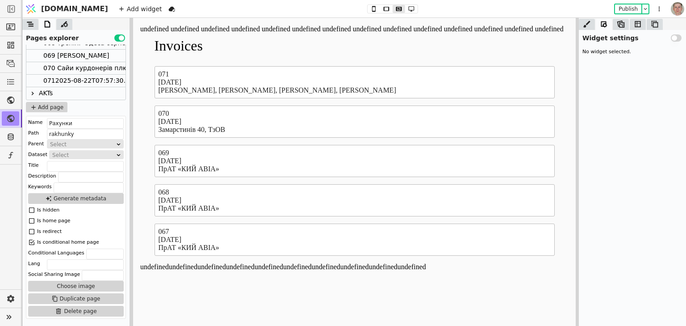
click at [105, 79] on div "0712025-08-22T07:57:30.000Z" at bounding box center [92, 81] width 98 height 12
